Goal: Navigation & Orientation: Understand site structure

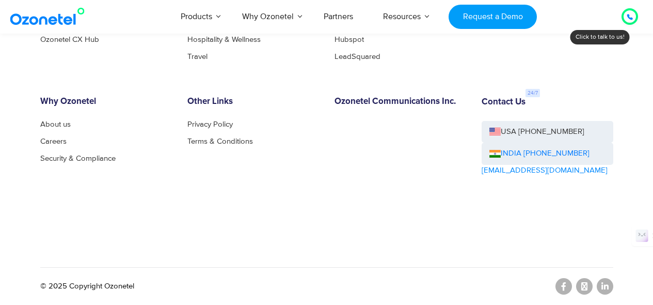
scroll to position [5623, 0]
click at [53, 123] on link "About us" at bounding box center [58, 125] width 36 height 8
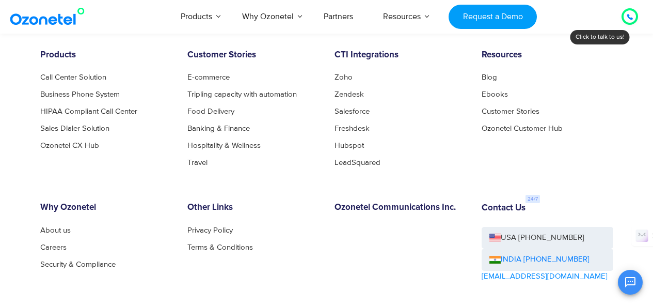
scroll to position [1017, 0]
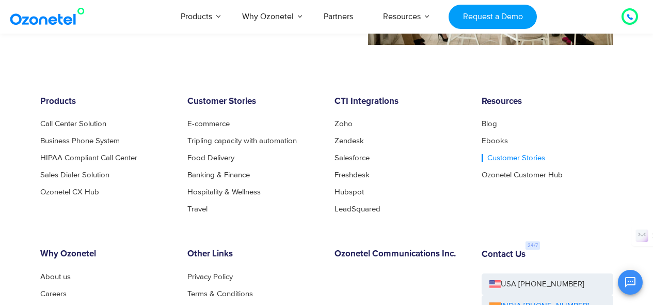
click at [511, 156] on link "Customer Stories" at bounding box center [514, 158] width 64 height 8
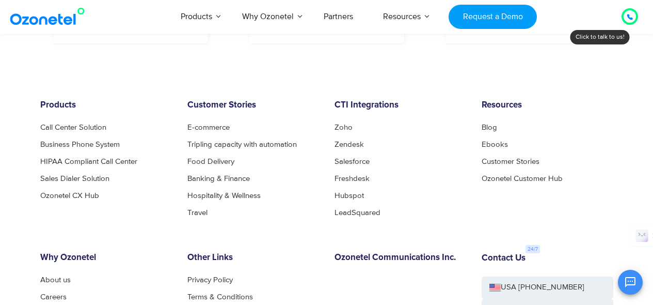
scroll to position [747, 0]
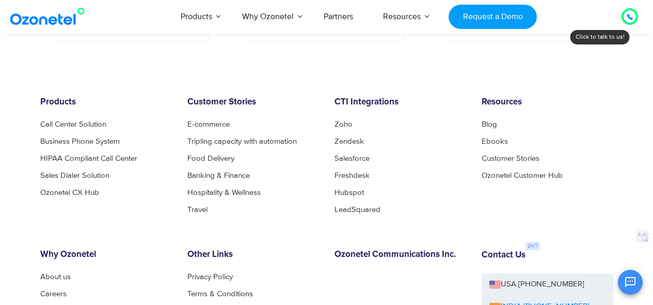
click at [183, 114] on div "Customer Stories E-commerce Tripling capacity with automation Food Delivery Ban…" at bounding box center [253, 155] width 147 height 116
click at [190, 120] on link "E-commerce" at bounding box center [211, 124] width 48 height 8
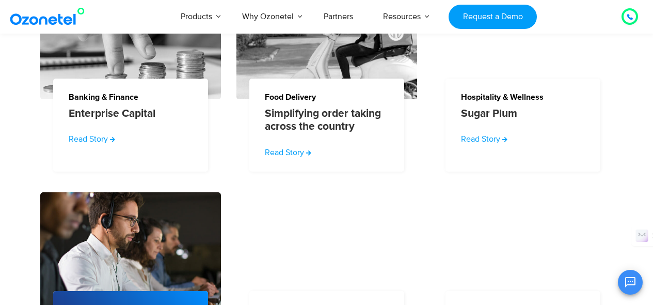
scroll to position [1410, 0]
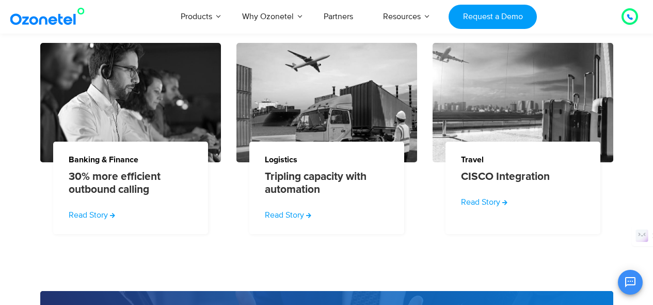
click at [37, 20] on img at bounding box center [50, 16] width 84 height 19
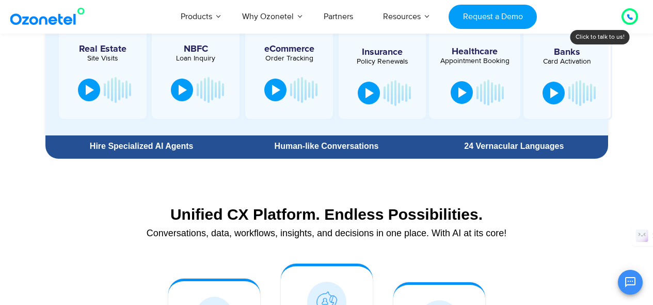
scroll to position [643, 0]
